Goal: Check status: Check status

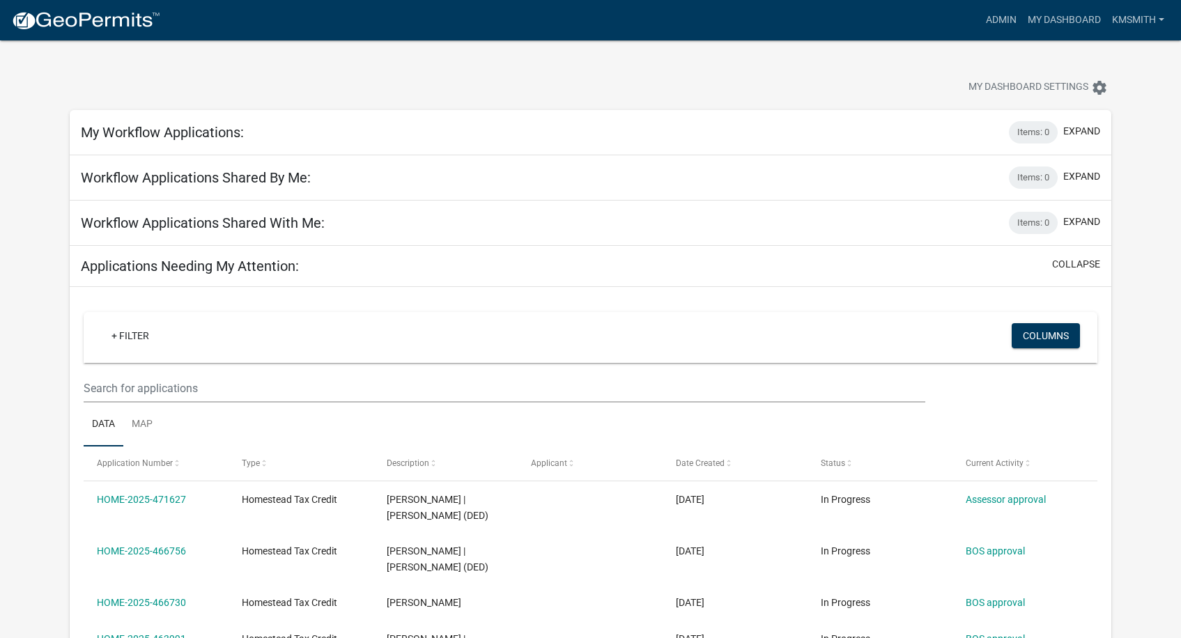
select select "2: 50"
click at [1004, 20] on link "Admin" at bounding box center [1001, 20] width 42 height 26
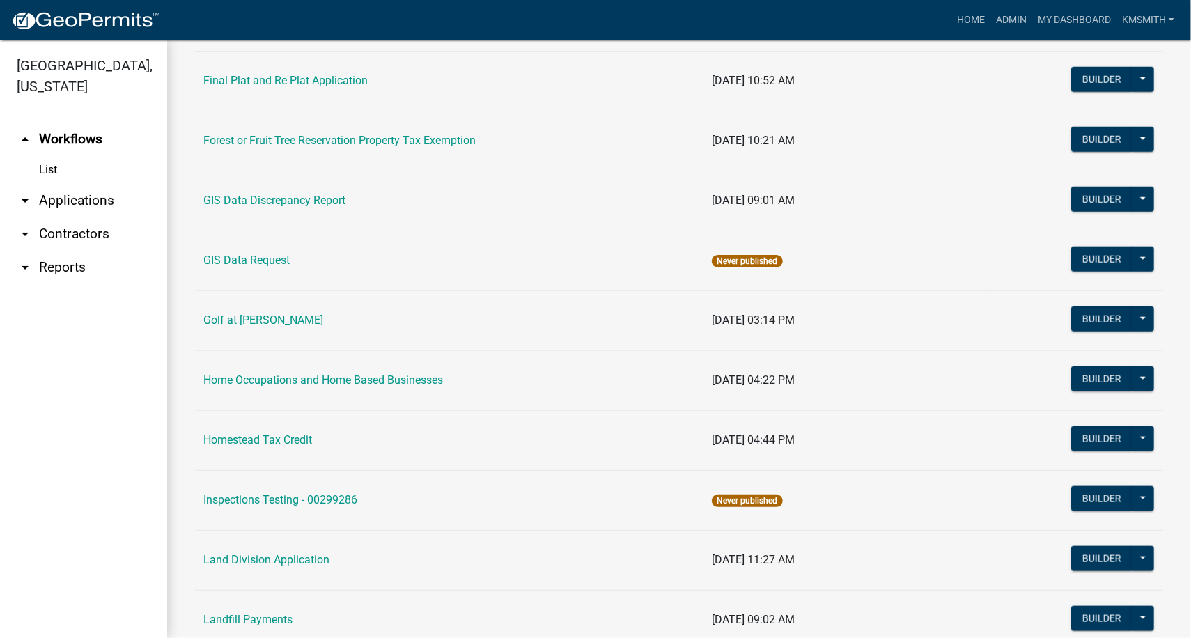
scroll to position [766, 0]
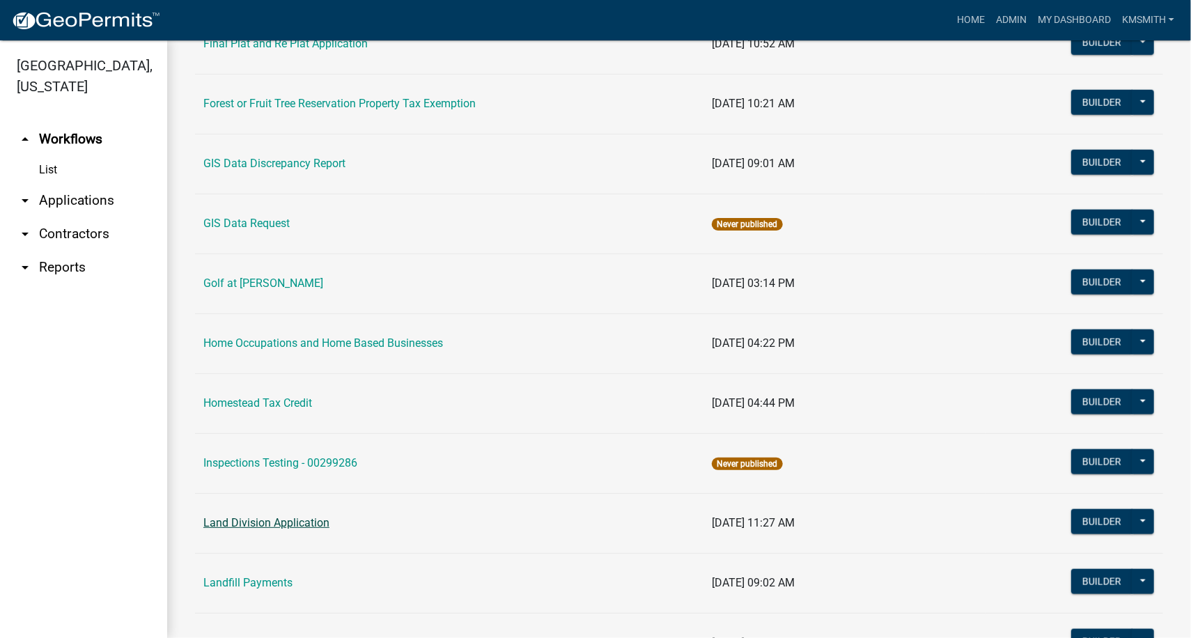
click at [267, 519] on link "Land Division Application" at bounding box center [266, 522] width 126 height 13
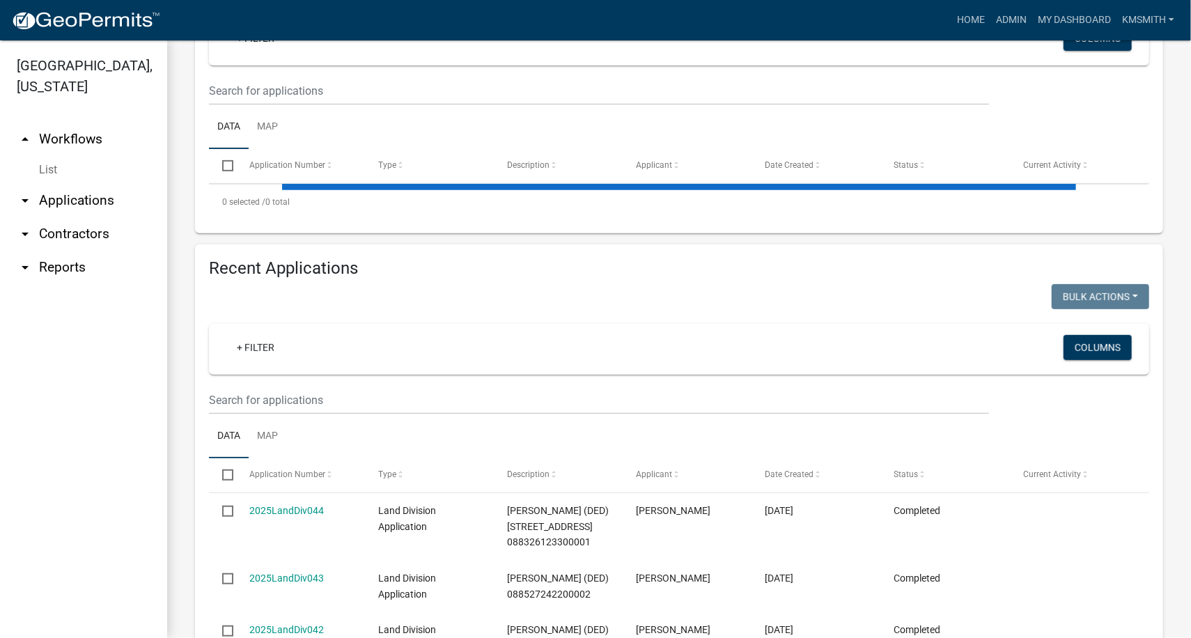
scroll to position [279, 0]
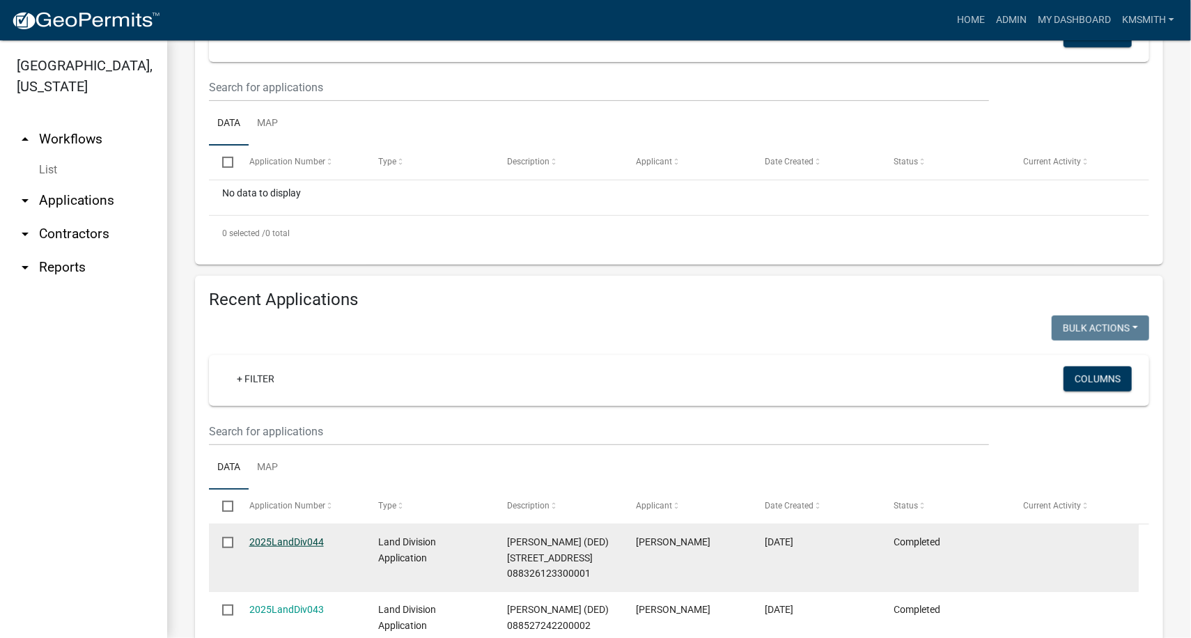
click at [287, 544] on link "2025LandDiv044" at bounding box center [286, 541] width 75 height 11
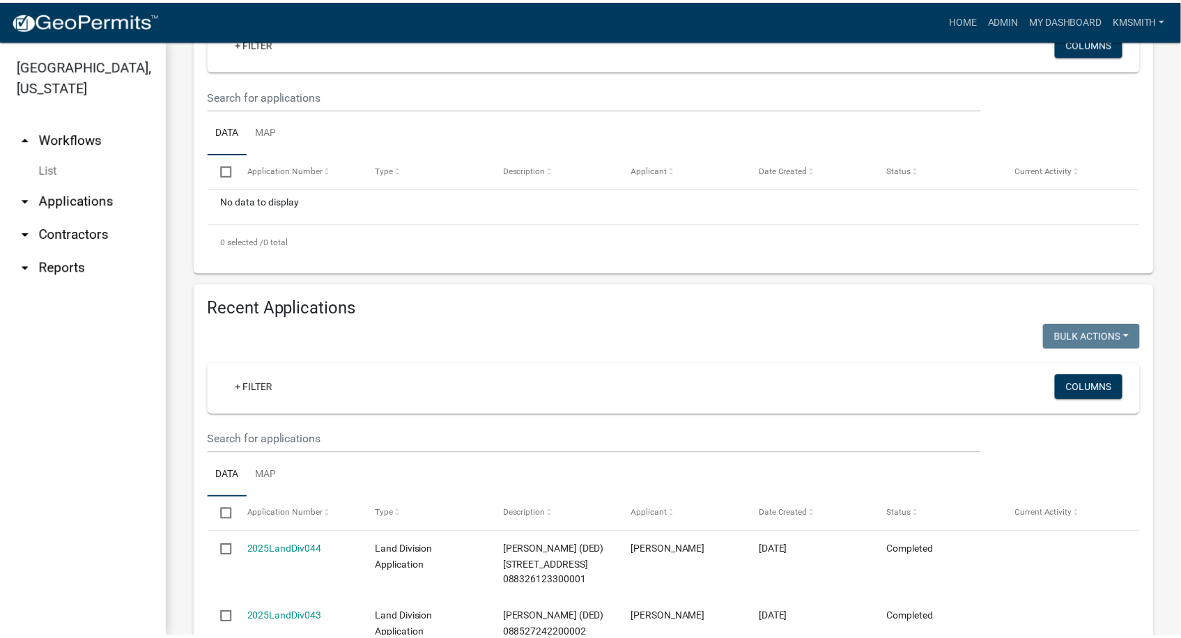
scroll to position [279, 0]
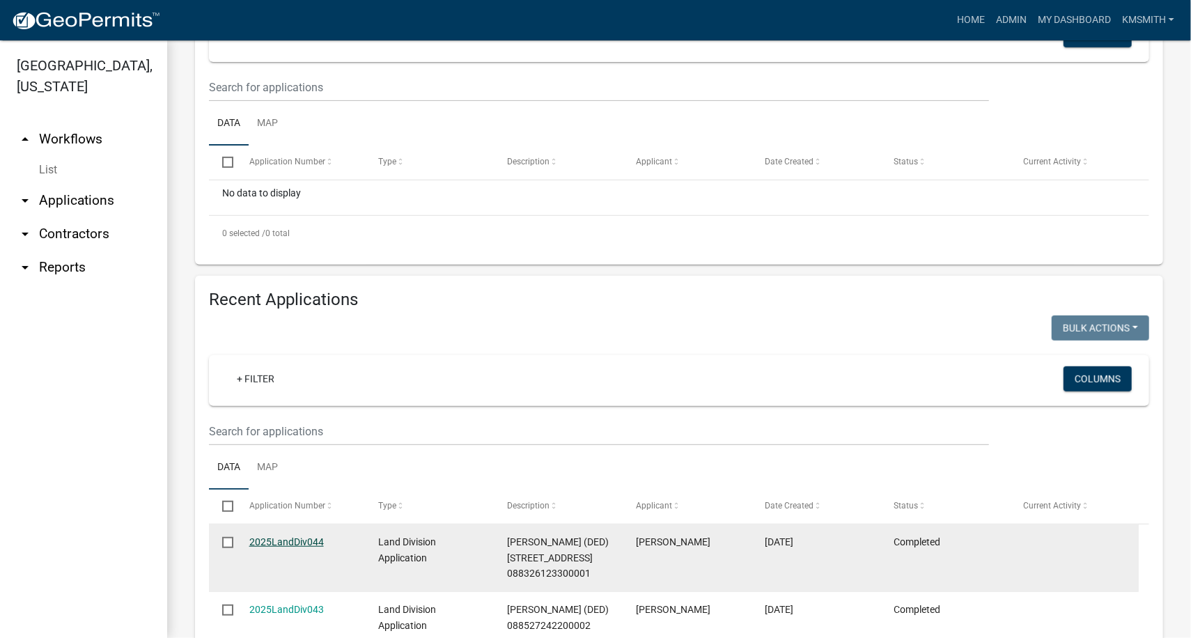
click at [279, 541] on link "2025LandDiv044" at bounding box center [286, 541] width 75 height 11
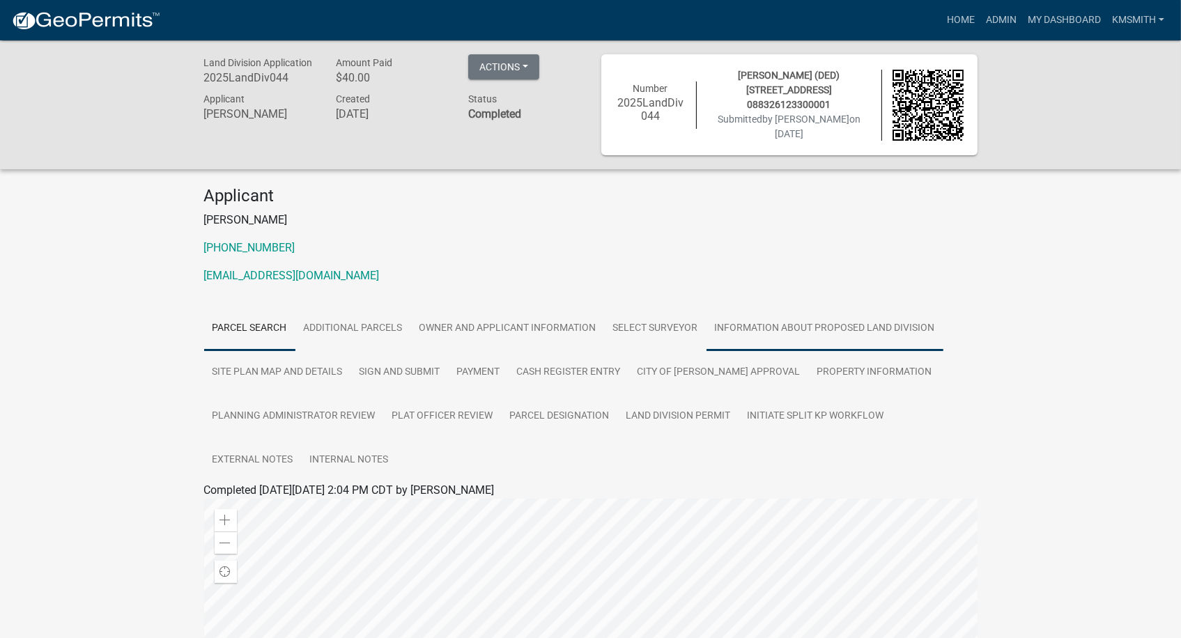
click at [814, 326] on link "Information about proposed land division" at bounding box center [824, 328] width 237 height 45
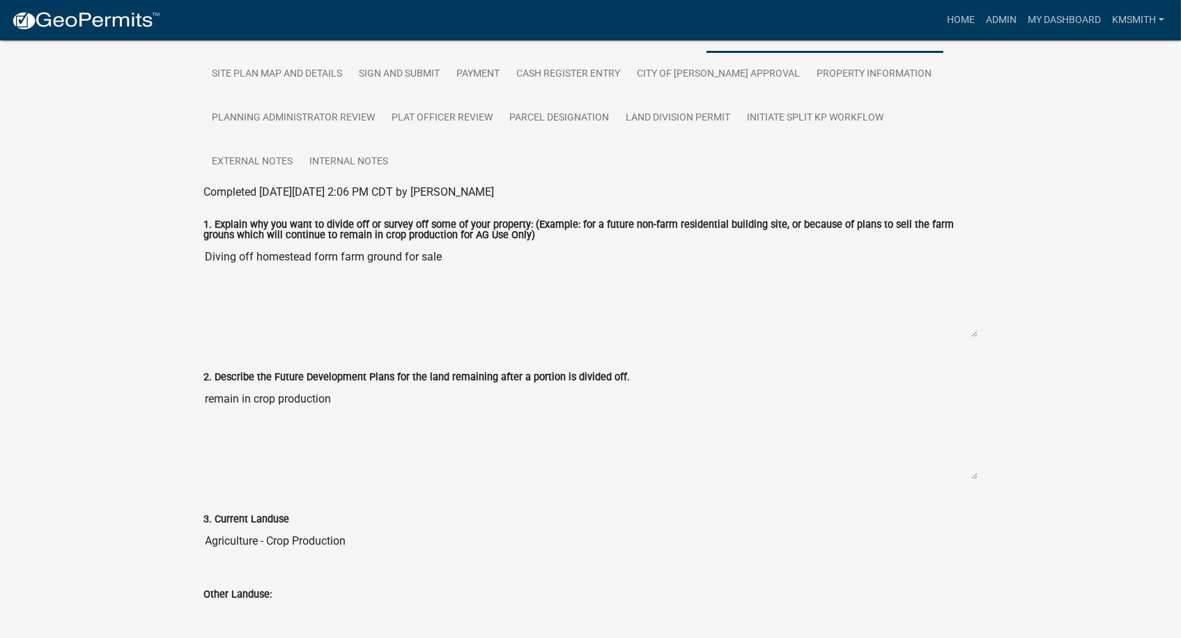
scroll to position [89, 0]
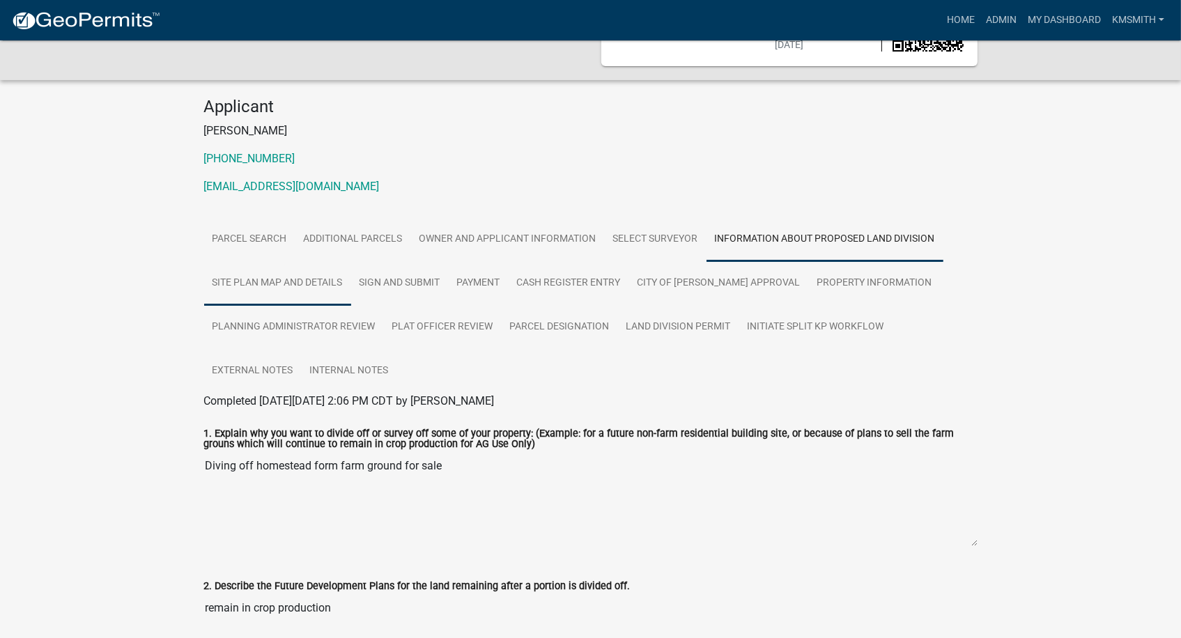
click at [287, 279] on link "Site Plan Map and Details" at bounding box center [277, 283] width 147 height 45
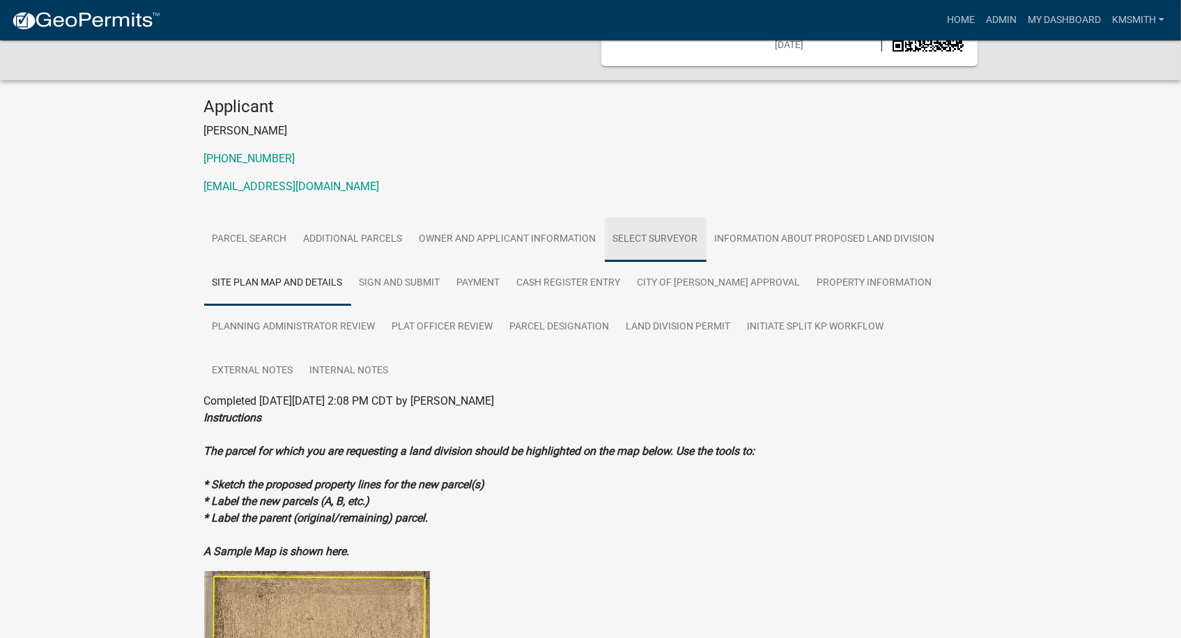
click at [644, 233] on link "Select Surveyor" at bounding box center [656, 239] width 102 height 45
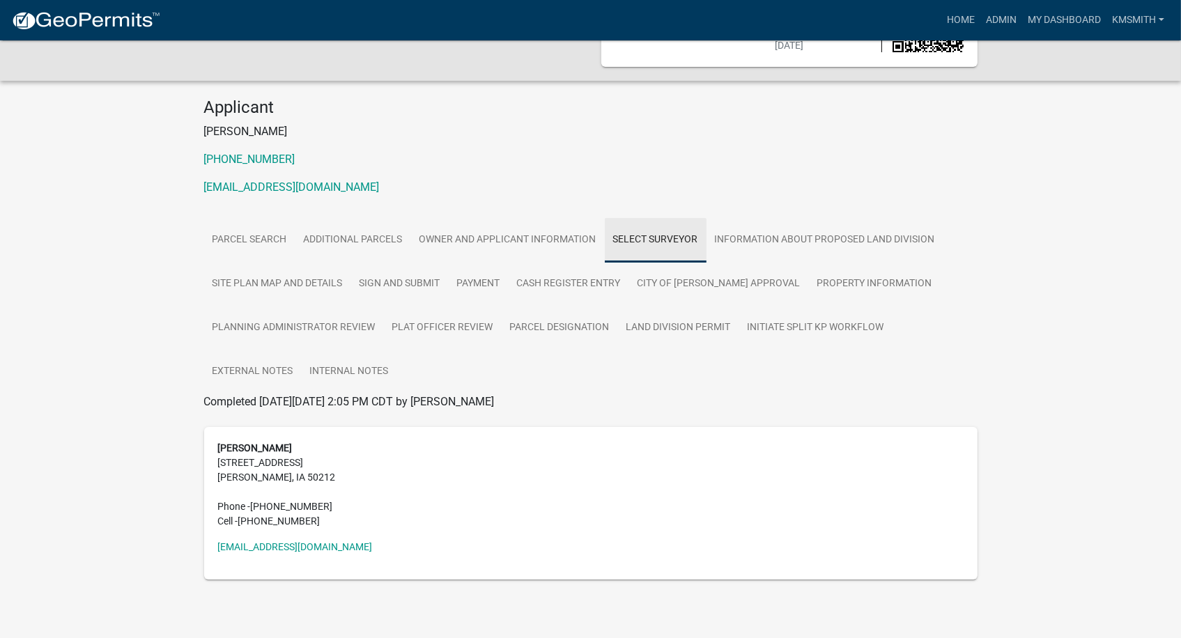
scroll to position [86, 0]
